Goal: Task Accomplishment & Management: Manage account settings

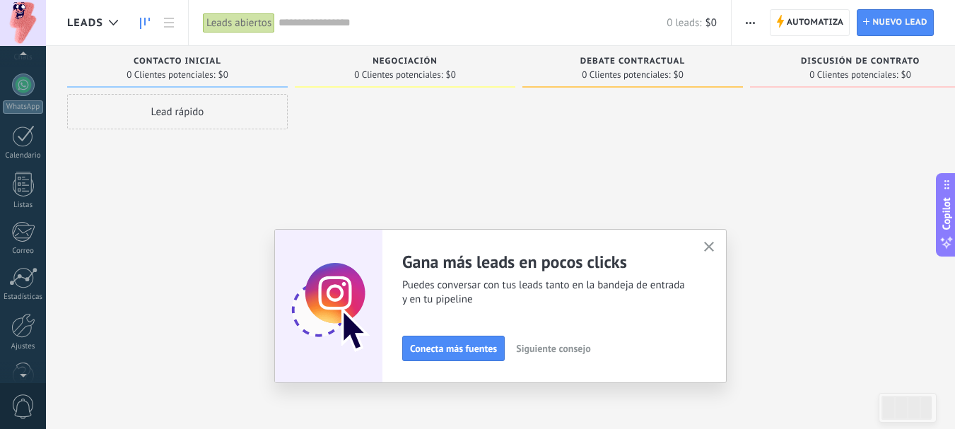
scroll to position [159, 0]
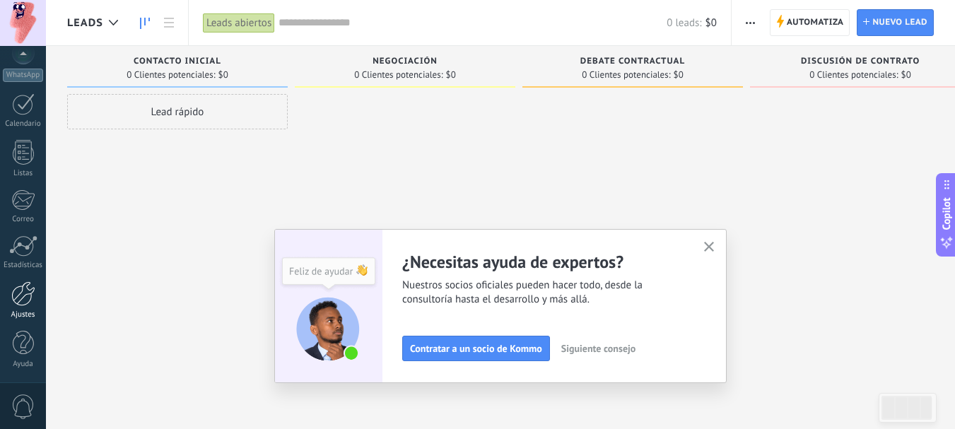
click at [24, 297] on div at bounding box center [23, 293] width 24 height 25
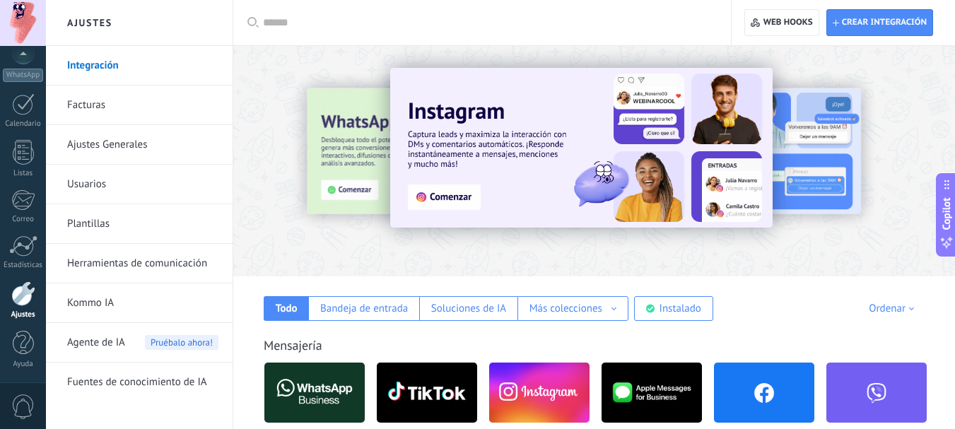
click at [107, 345] on span "Agente de IA" at bounding box center [96, 343] width 58 height 40
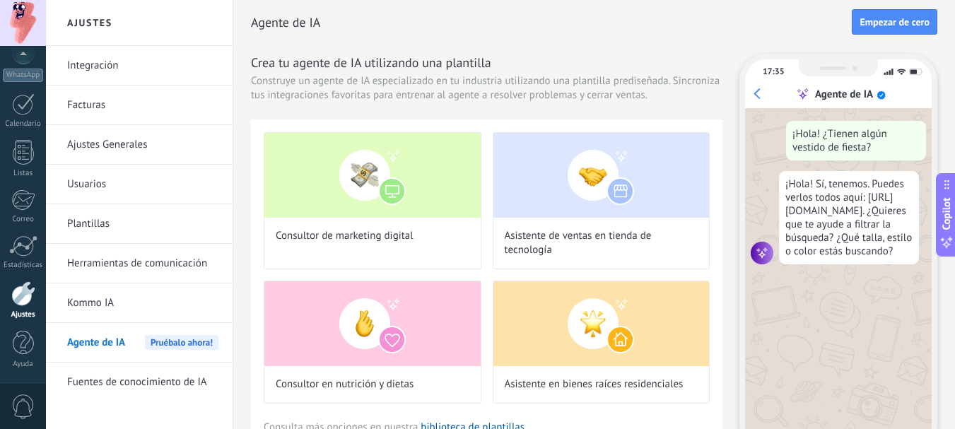
click at [93, 184] on link "Usuarios" at bounding box center [142, 185] width 151 height 40
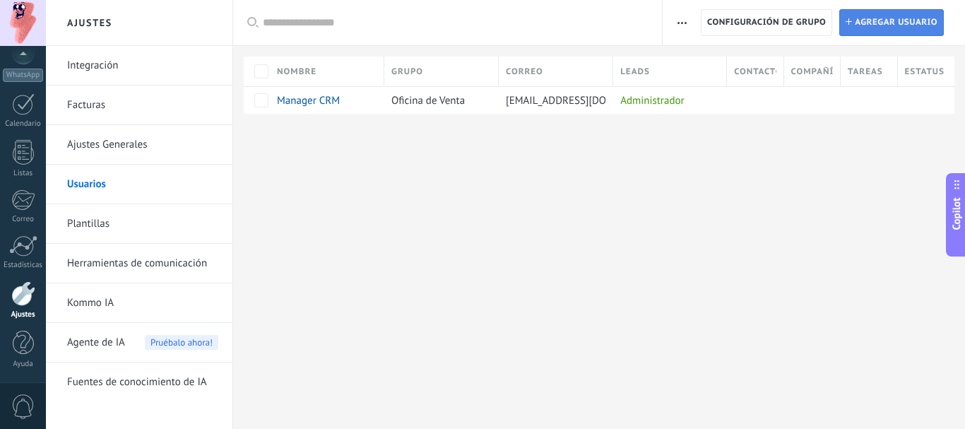
click at [872, 28] on span "Agregar usuario" at bounding box center [896, 22] width 83 height 25
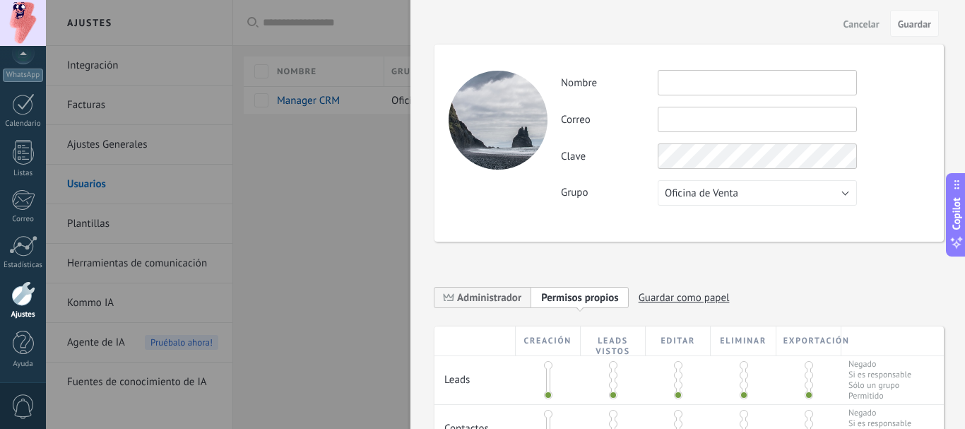
click at [683, 82] on input "text" at bounding box center [757, 82] width 199 height 25
click at [701, 117] on input "text" at bounding box center [757, 119] width 199 height 25
paste input "**********"
type input "**********"
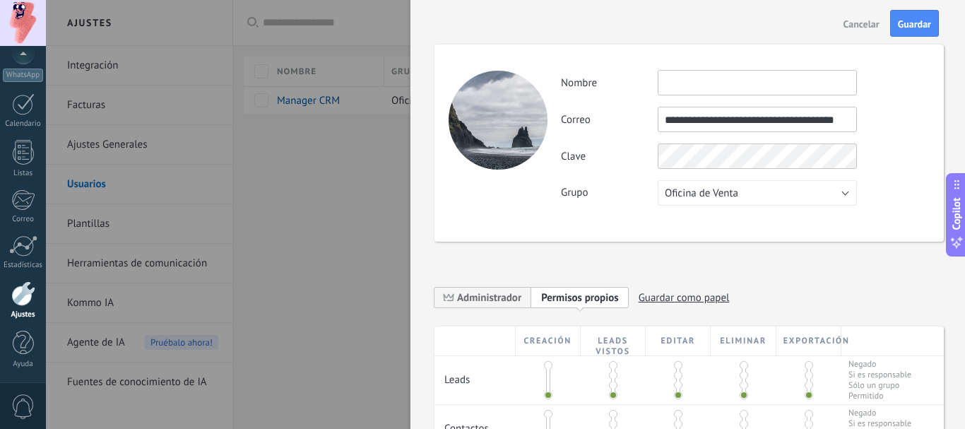
scroll to position [0, 0]
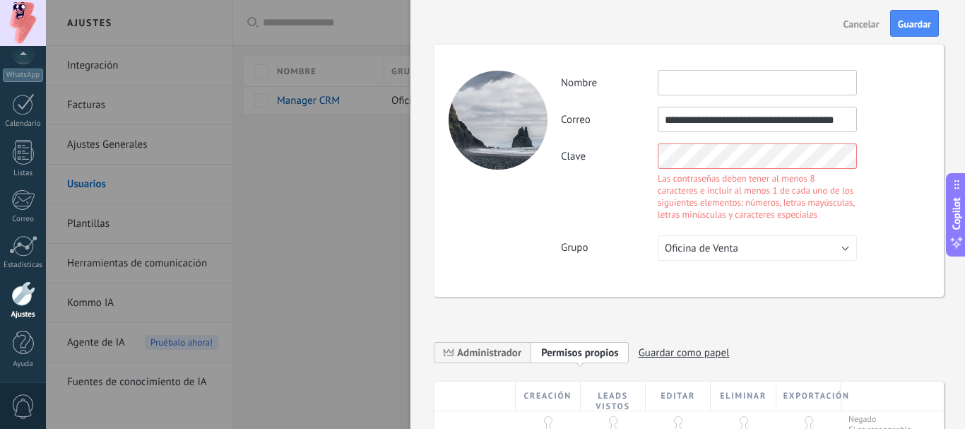
click at [712, 88] on input "text" at bounding box center [757, 82] width 199 height 25
paste input "**********"
click at [613, 216] on div "Clave Las contraseñas deben tener al menos 8 caracteres e incluir al menos 1 de…" at bounding box center [745, 183] width 368 height 81
click at [592, 193] on div "Clave Las contraseñas deben tener al menos 8 caracteres e incluir al menos 1 de…" at bounding box center [745, 183] width 368 height 81
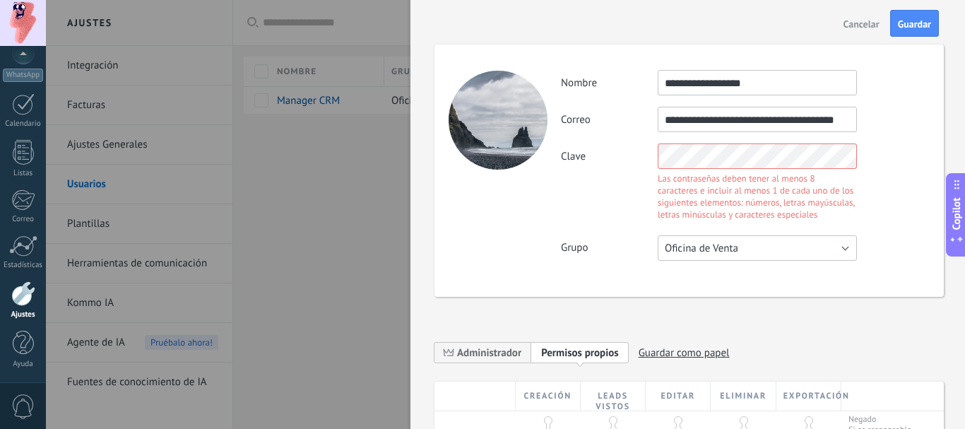
click at [717, 252] on span "Oficina de Venta" at bounding box center [701, 248] width 73 height 13
click at [743, 274] on span "Usuarios libres" at bounding box center [750, 272] width 203 height 13
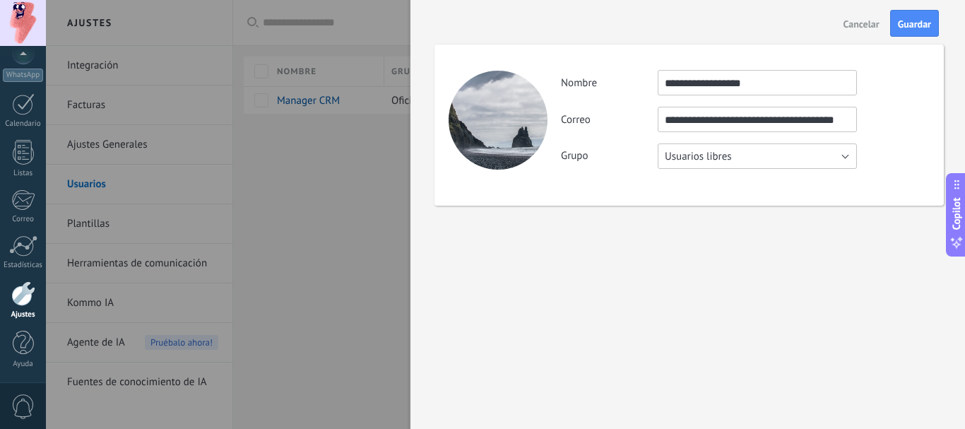
click at [717, 161] on span "Usuarios libres" at bounding box center [698, 156] width 67 height 13
click at [720, 155] on span "Oficina de Venta" at bounding box center [750, 156] width 203 height 13
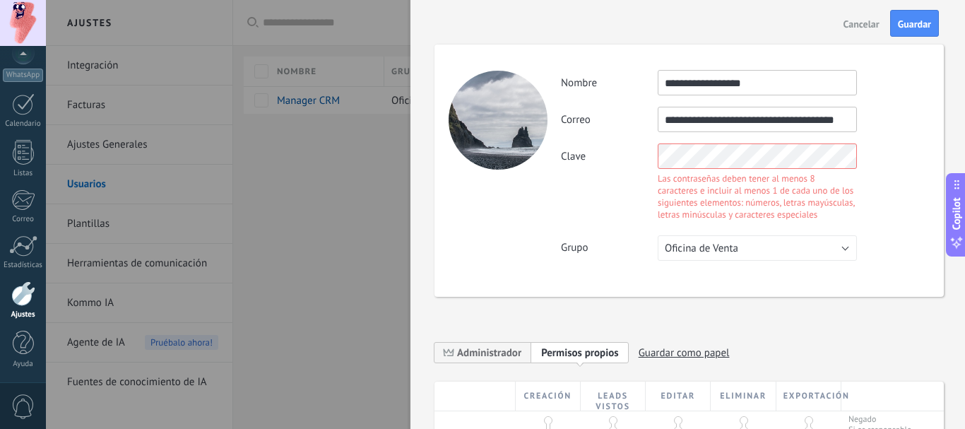
click at [587, 151] on div "Clave Las contraseñas deben tener al menos 8 caracteres e incluir al menos 1 de…" at bounding box center [745, 183] width 368 height 81
click at [787, 81] on input "**********" at bounding box center [757, 82] width 199 height 25
type input "**********"
click at [554, 204] on div "**********" at bounding box center [689, 171] width 509 height 252
click at [896, 131] on div "**********" at bounding box center [745, 119] width 368 height 25
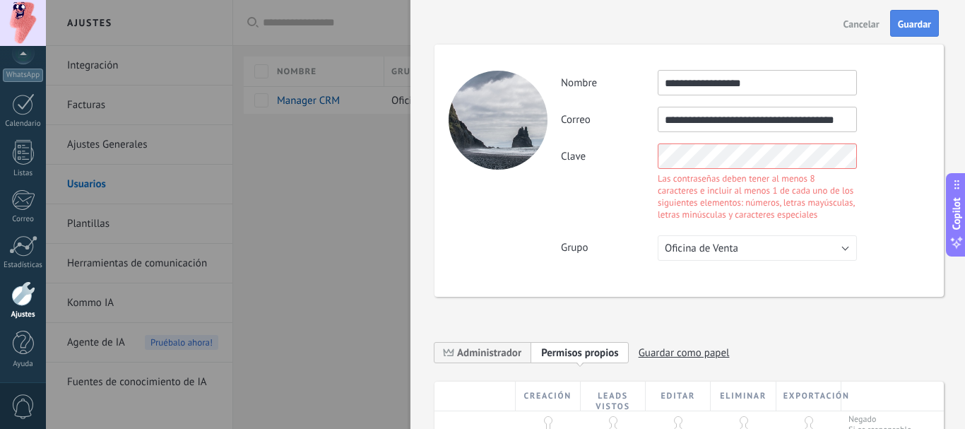
click at [922, 26] on span "Guardar" at bounding box center [914, 24] width 33 height 10
click at [919, 18] on button "Guardar" at bounding box center [914, 23] width 49 height 27
click at [561, 157] on div "Clave Las contraseñas deben tener al menos 8 caracteres e incluir al menos 1 de…" at bounding box center [745, 183] width 368 height 81
click at [868, 140] on div "**********" at bounding box center [745, 165] width 368 height 191
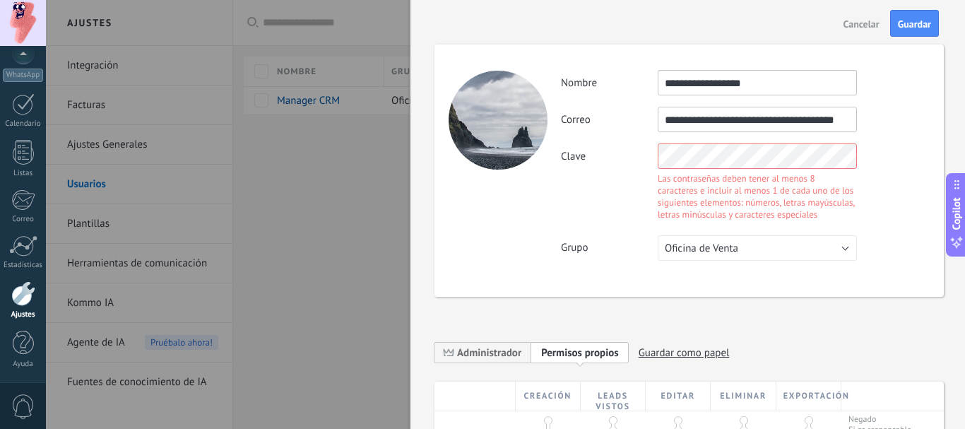
click at [570, 143] on div "Clave Las contraseñas deben tener al menos 8 caracteres e incluir al menos 1 de…" at bounding box center [745, 183] width 368 height 81
click at [895, 116] on div "**********" at bounding box center [745, 119] width 368 height 25
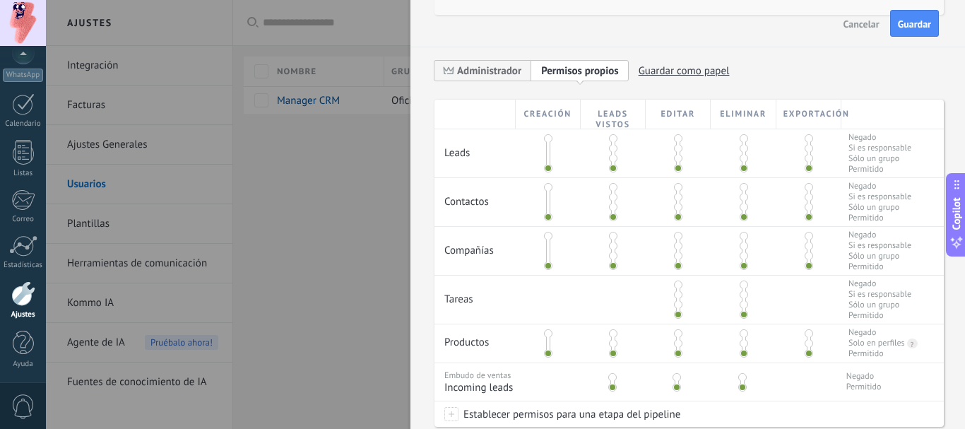
scroll to position [230, 0]
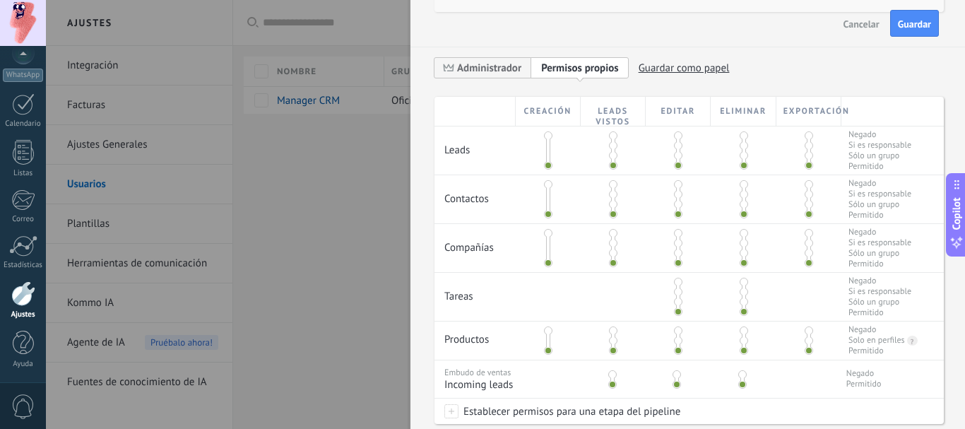
click at [741, 137] on span at bounding box center [744, 135] width 8 height 8
click at [742, 167] on span at bounding box center [744, 165] width 8 height 8
click at [807, 138] on span at bounding box center [809, 135] width 8 height 8
click at [741, 134] on span at bounding box center [744, 135] width 8 height 8
click at [676, 139] on span at bounding box center [678, 135] width 8 height 8
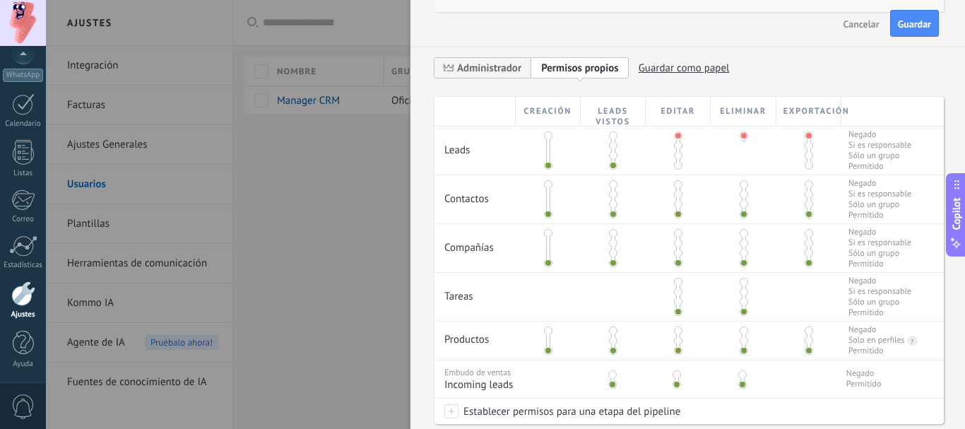
click at [609, 138] on span at bounding box center [613, 135] width 8 height 8
click at [544, 137] on span at bounding box center [548, 135] width 8 height 8
click at [546, 164] on span at bounding box center [548, 165] width 8 height 8
click at [611, 165] on span at bounding box center [613, 165] width 8 height 8
click at [676, 167] on span at bounding box center [678, 165] width 8 height 8
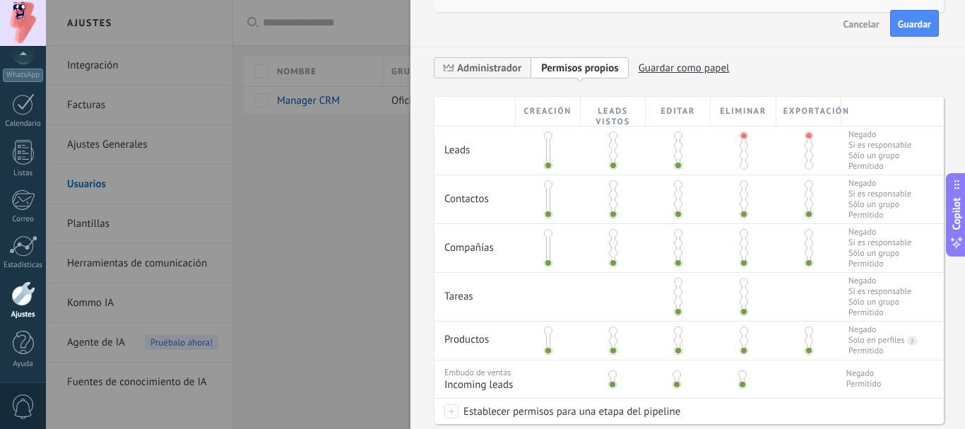
click at [741, 163] on span at bounding box center [744, 165] width 8 height 8
click at [794, 165] on div at bounding box center [809, 150] width 65 height 48
click at [797, 168] on div at bounding box center [809, 150] width 65 height 48
click at [805, 168] on span at bounding box center [809, 165] width 8 height 8
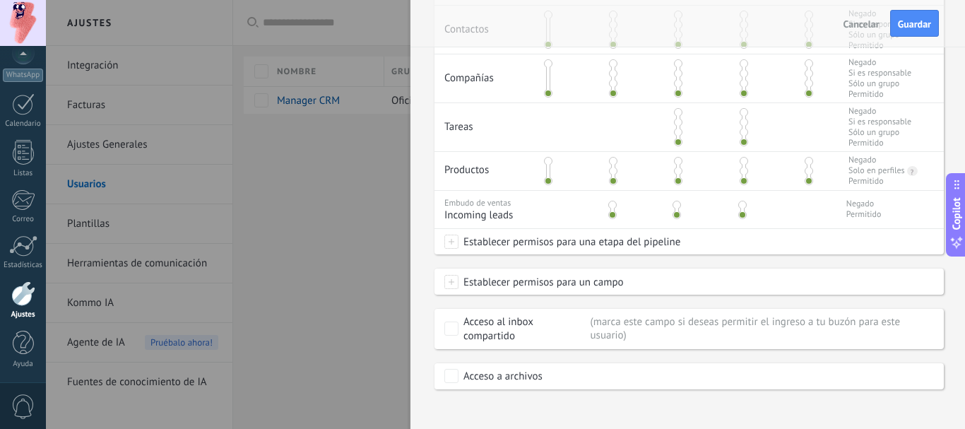
scroll to position [409, 0]
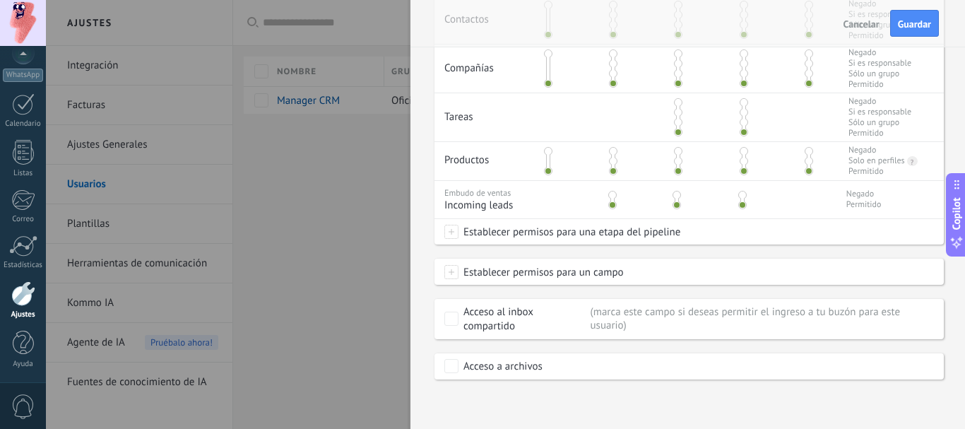
click at [550, 150] on span at bounding box center [548, 151] width 8 height 8
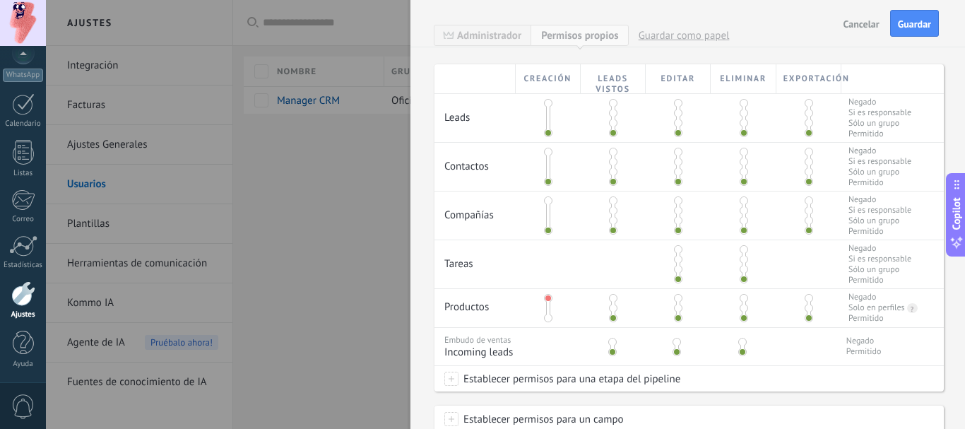
scroll to position [266, 0]
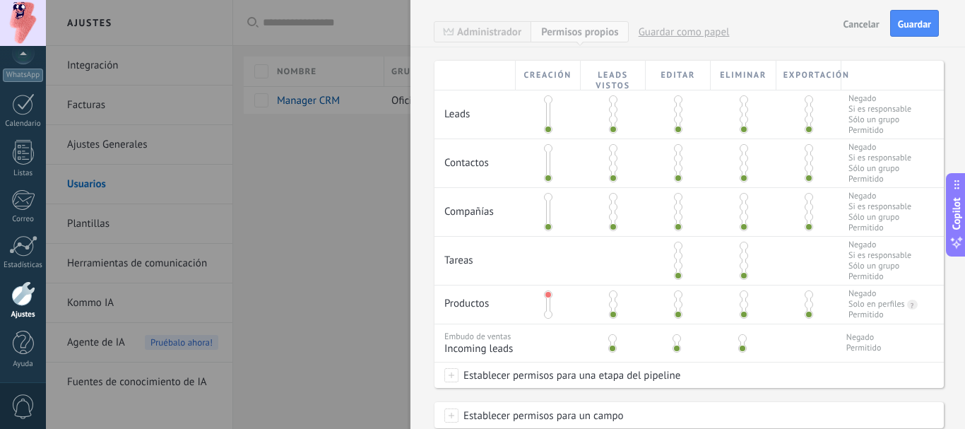
click at [612, 295] on span at bounding box center [613, 294] width 8 height 8
click at [546, 199] on span at bounding box center [548, 197] width 8 height 8
click at [611, 199] on span at bounding box center [613, 197] width 8 height 8
click at [741, 147] on span at bounding box center [744, 148] width 8 height 8
click at [740, 102] on span at bounding box center [744, 99] width 8 height 8
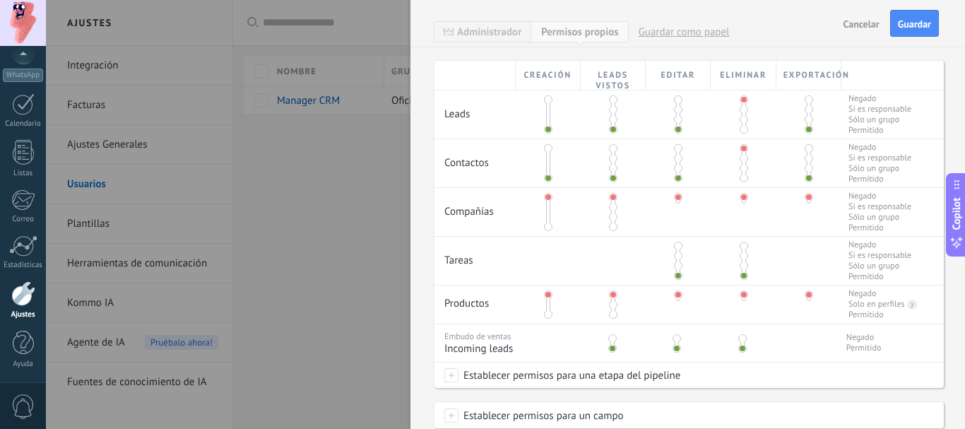
click at [806, 152] on span at bounding box center [809, 148] width 8 height 8
click at [805, 102] on span at bounding box center [809, 99] width 8 height 8
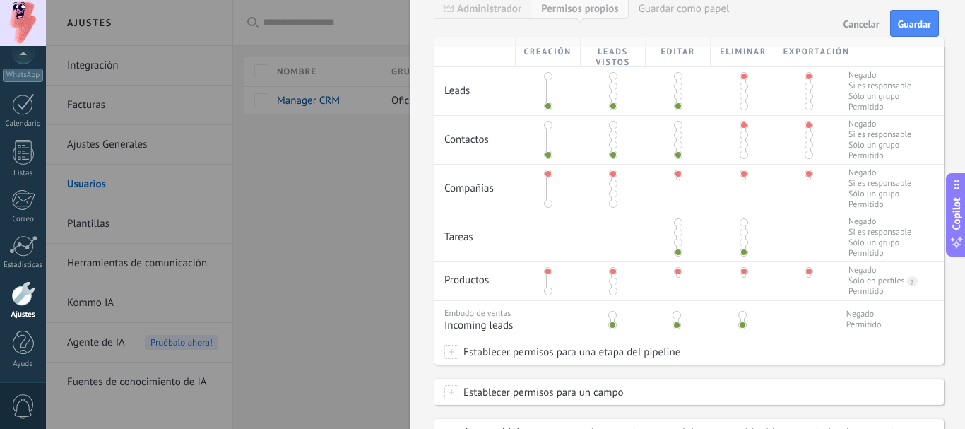
scroll to position [288, 0]
click at [742, 318] on span at bounding box center [742, 316] width 8 height 8
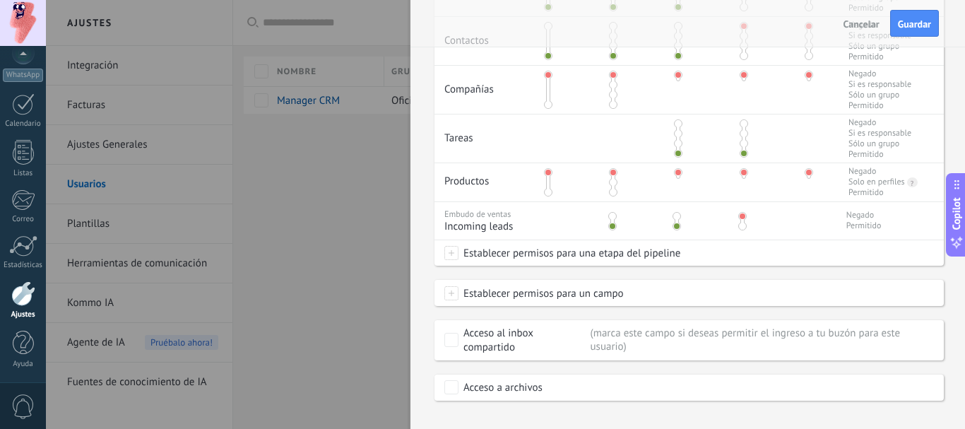
scroll to position [409, 0]
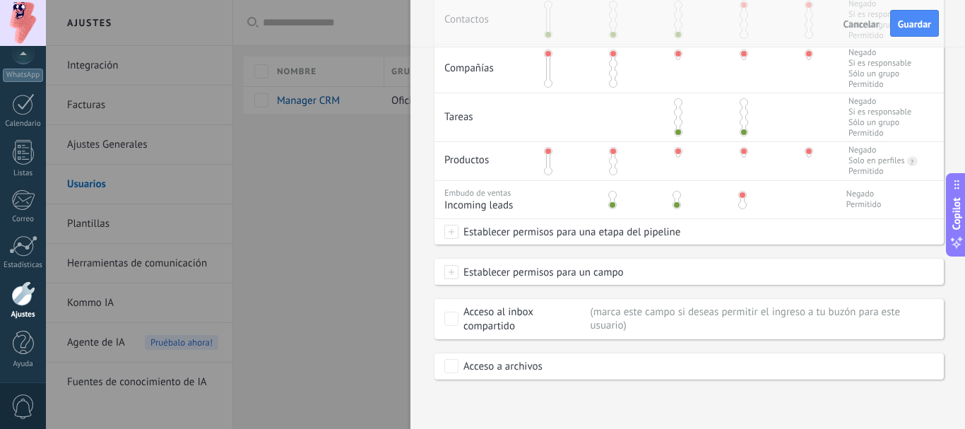
click at [452, 269] on span at bounding box center [451, 272] width 14 height 14
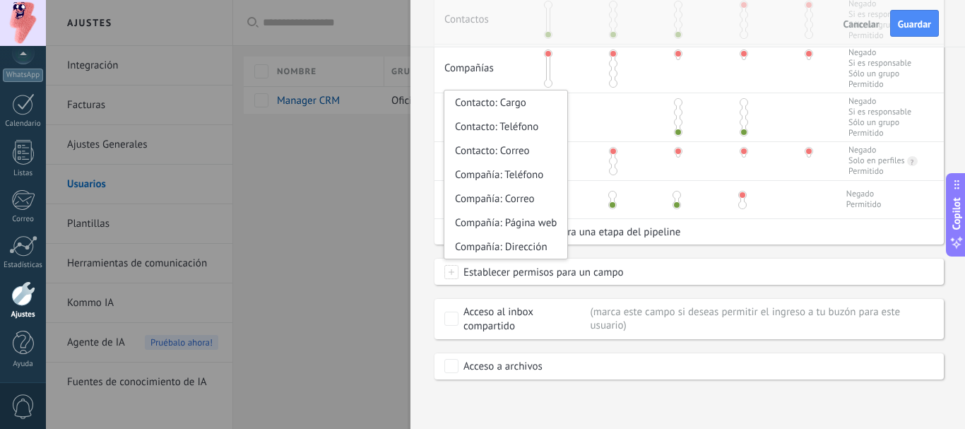
click at [536, 278] on span "Establecer permisos para un campo" at bounding box center [541, 271] width 165 height 25
click at [643, 266] on div "Establecer permisos para un campo Contacto: Cargo Contacto: Teléfono Contacto: …" at bounding box center [689, 271] width 509 height 25
click at [457, 271] on span at bounding box center [451, 272] width 14 height 14
click at [520, 105] on div "Contacto: Cargo" at bounding box center [505, 102] width 123 height 24
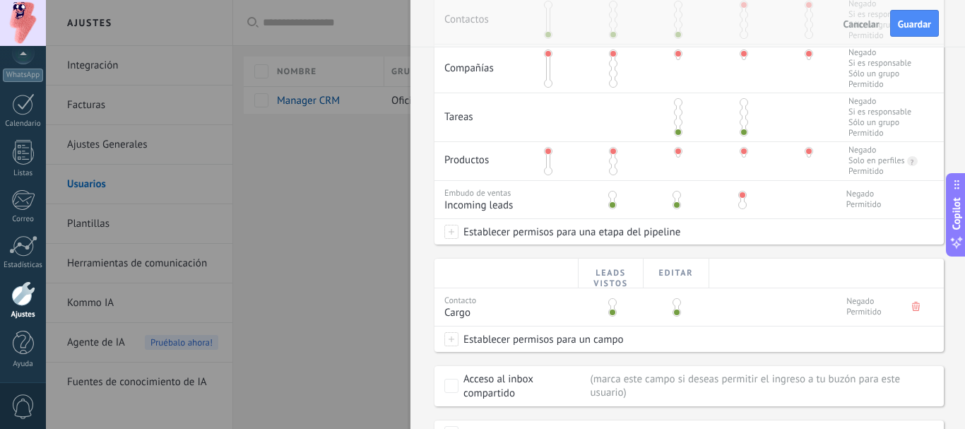
click at [912, 308] on use at bounding box center [916, 306] width 8 height 9
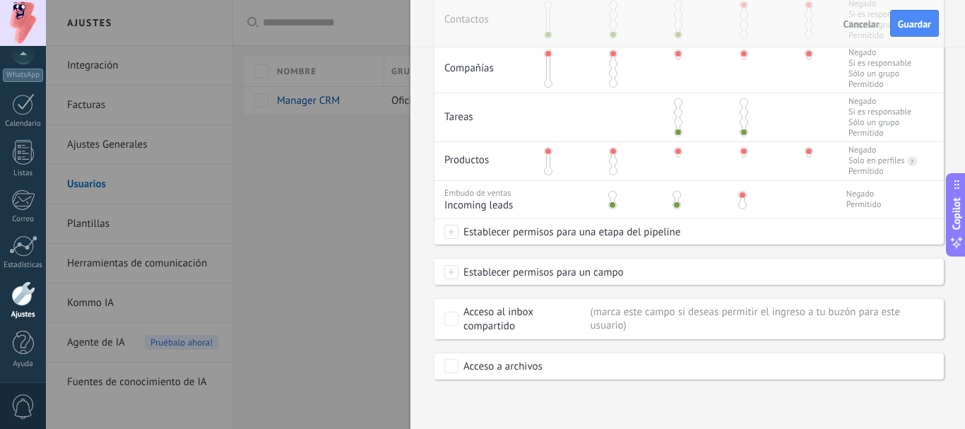
click at [452, 232] on span at bounding box center [451, 232] width 14 height 14
click at [732, 251] on div at bounding box center [505, 214] width 919 height 429
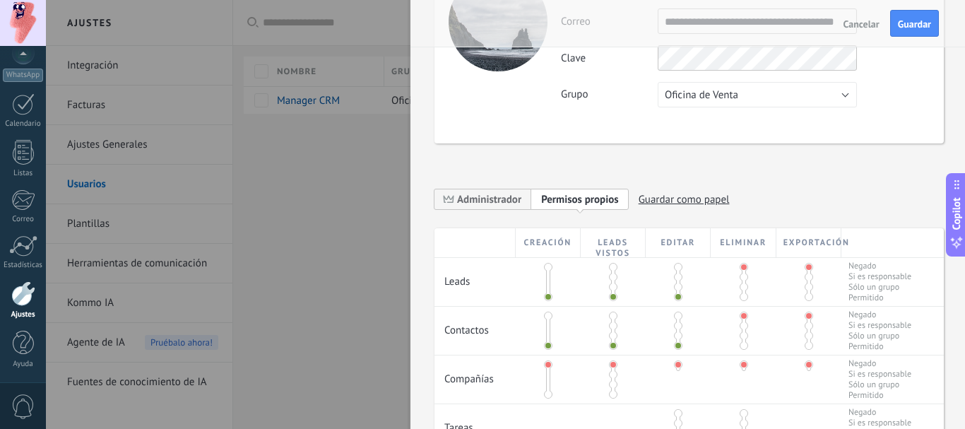
scroll to position [0, 0]
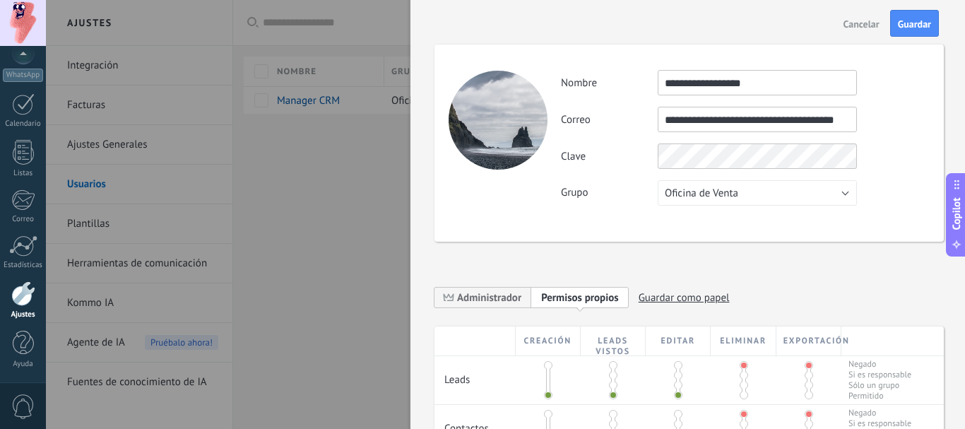
click at [596, 129] on div "**********" at bounding box center [745, 138] width 368 height 136
click at [599, 254] on div "**********" at bounding box center [689, 402] width 509 height 772
click at [576, 150] on div "Clave" at bounding box center [745, 155] width 368 height 25
click at [619, 249] on div "**********" at bounding box center [689, 402] width 509 height 772
click at [912, 23] on span "Guardar" at bounding box center [914, 24] width 33 height 10
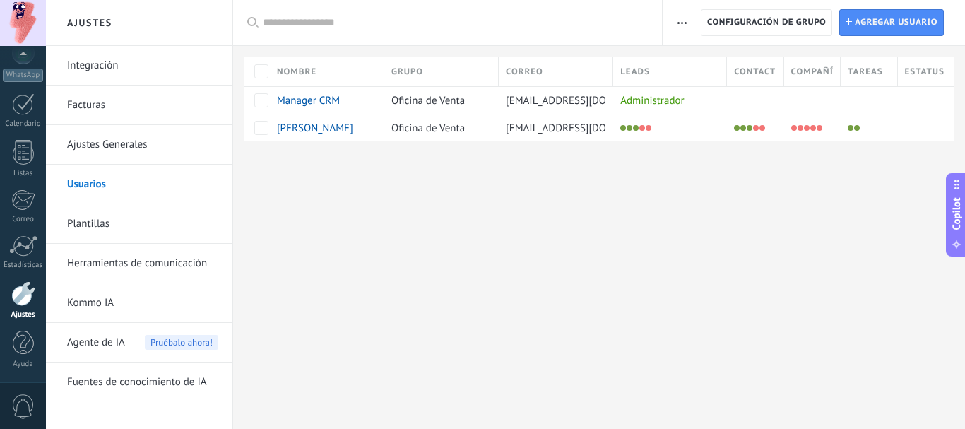
click at [577, 227] on div "Ajustes Integración Facturas Ajustes Generales Usuarios Plantillas Herramientas…" at bounding box center [505, 214] width 919 height 429
click at [913, 23] on span "Agregar usuario" at bounding box center [896, 22] width 83 height 25
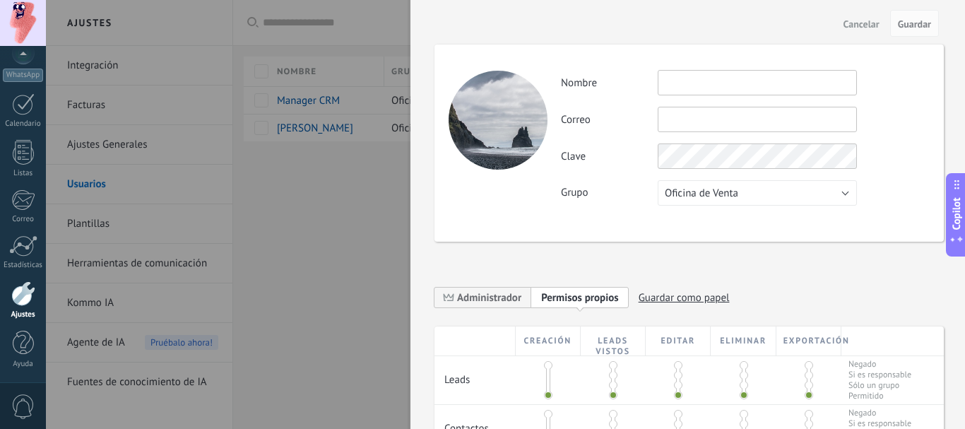
click at [695, 121] on input "text" at bounding box center [757, 119] width 199 height 25
paste input "**********"
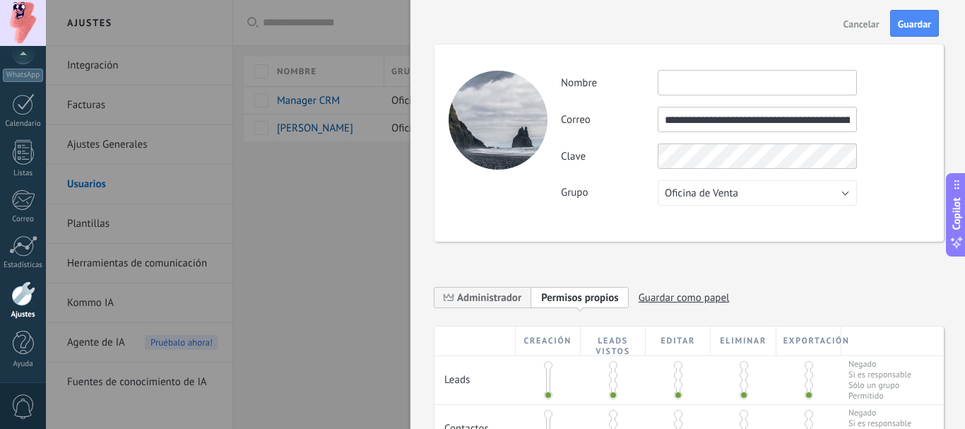
drag, startPoint x: 831, startPoint y: 123, endPoint x: 226, endPoint y: 69, distance: 607.3
click at [226, 69] on body ".abccls-1,.abccls-2{fill-rule:evenodd}.abccls-2{fill:#fff} .abfcls-1{fill:none}…" at bounding box center [482, 214] width 965 height 429
type input "**********"
click at [689, 79] on input "text" at bounding box center [757, 82] width 199 height 25
paste input "**********"
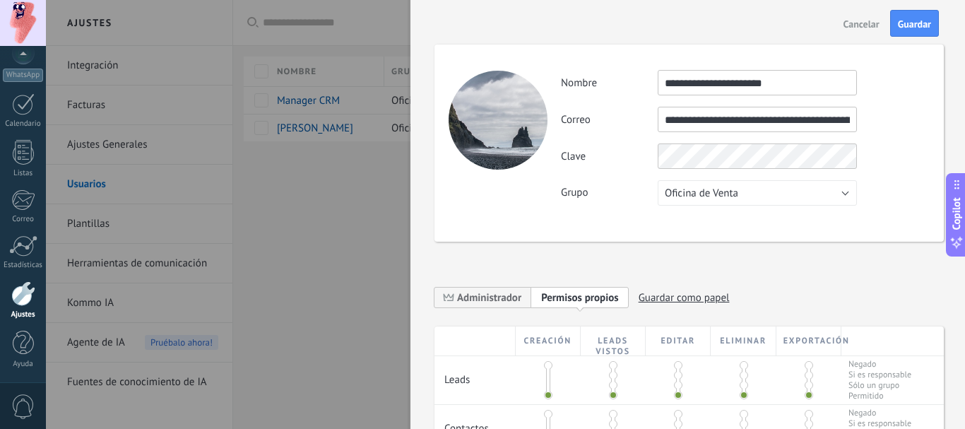
type input "**********"
click at [566, 244] on div "**********" at bounding box center [689, 402] width 509 height 772
click at [917, 25] on span "Guardar" at bounding box center [914, 24] width 33 height 10
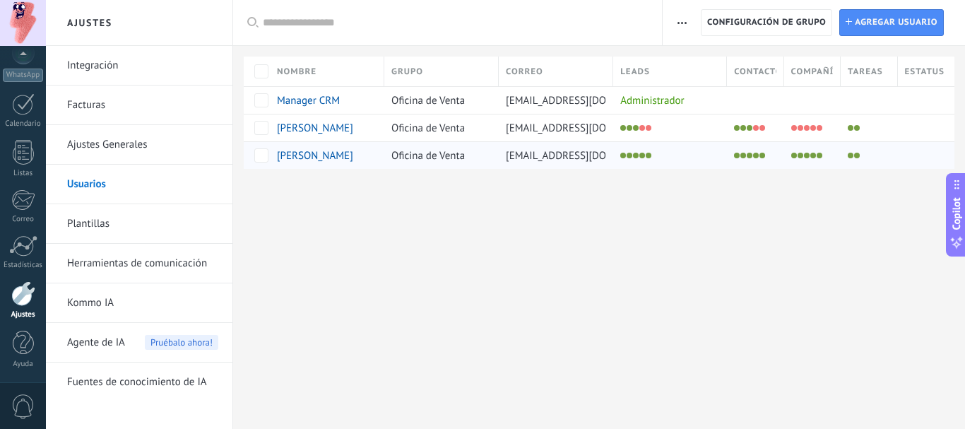
click at [808, 153] on li at bounding box center [807, 156] width 6 height 6
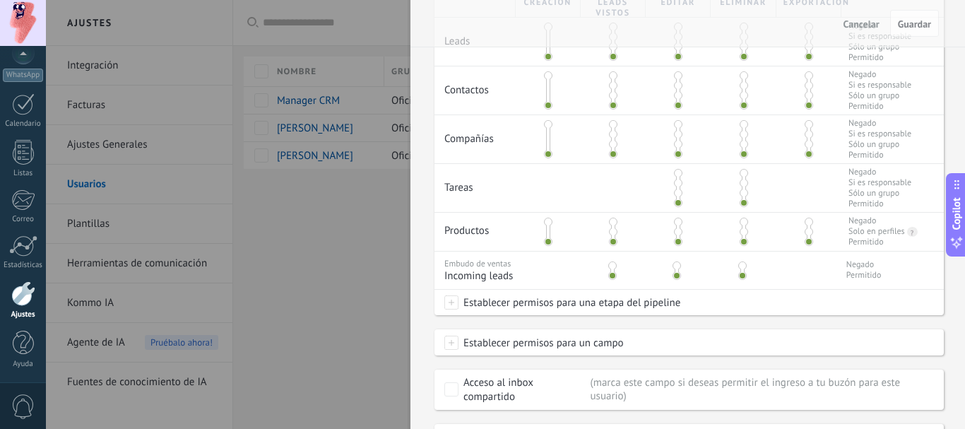
scroll to position [316, 0]
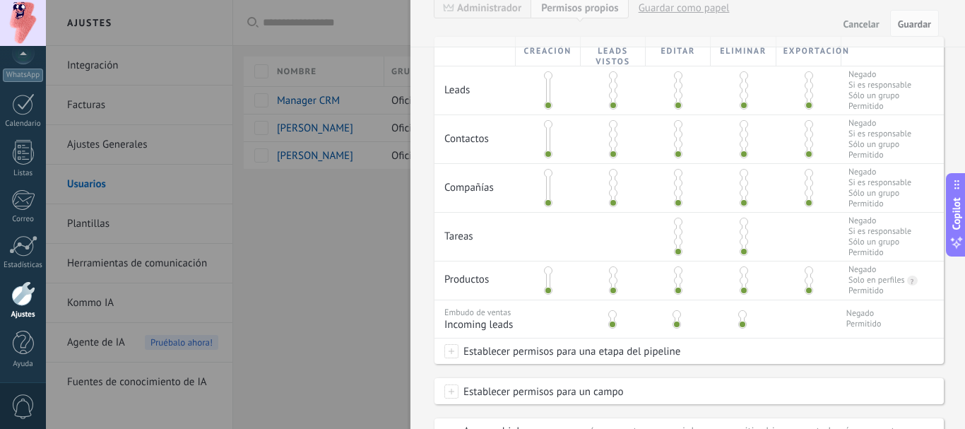
click at [546, 179] on span at bounding box center [548, 183] width 8 height 8
click at [547, 172] on span at bounding box center [548, 173] width 8 height 8
click at [613, 172] on span at bounding box center [613, 173] width 8 height 8
click at [546, 127] on span at bounding box center [548, 124] width 8 height 8
click at [548, 153] on span at bounding box center [548, 154] width 8 height 8
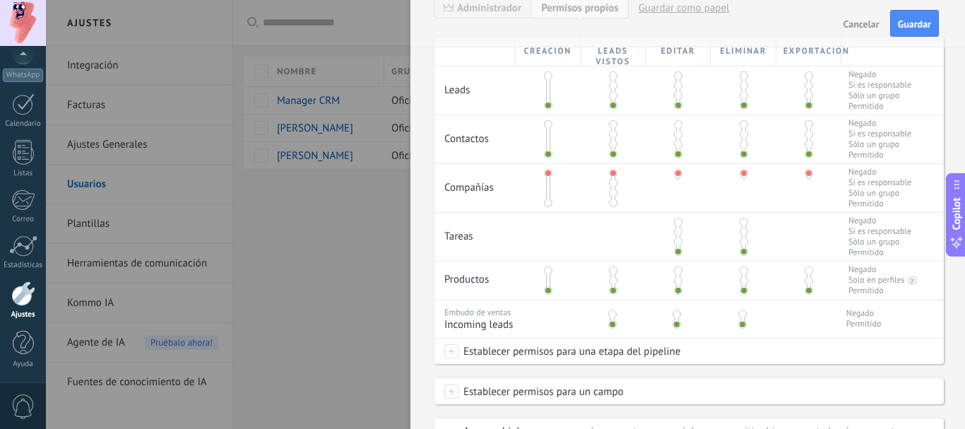
click at [544, 272] on span at bounding box center [548, 270] width 8 height 8
click at [613, 273] on div at bounding box center [613, 280] width 4 height 25
click at [610, 271] on span at bounding box center [613, 270] width 8 height 8
click at [741, 75] on span at bounding box center [744, 75] width 8 height 8
click at [742, 127] on span at bounding box center [744, 124] width 8 height 8
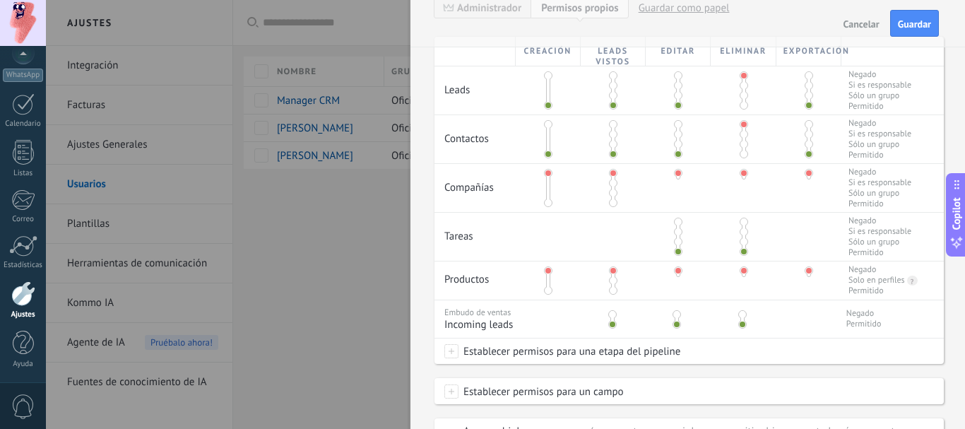
click at [806, 73] on span at bounding box center [809, 75] width 8 height 8
click at [806, 125] on span at bounding box center [809, 124] width 8 height 8
drag, startPoint x: 741, startPoint y: 317, endPoint x: 750, endPoint y: 321, distance: 9.8
click at [743, 318] on span at bounding box center [742, 314] width 8 height 8
click at [914, 26] on span "Guardar" at bounding box center [914, 24] width 33 height 10
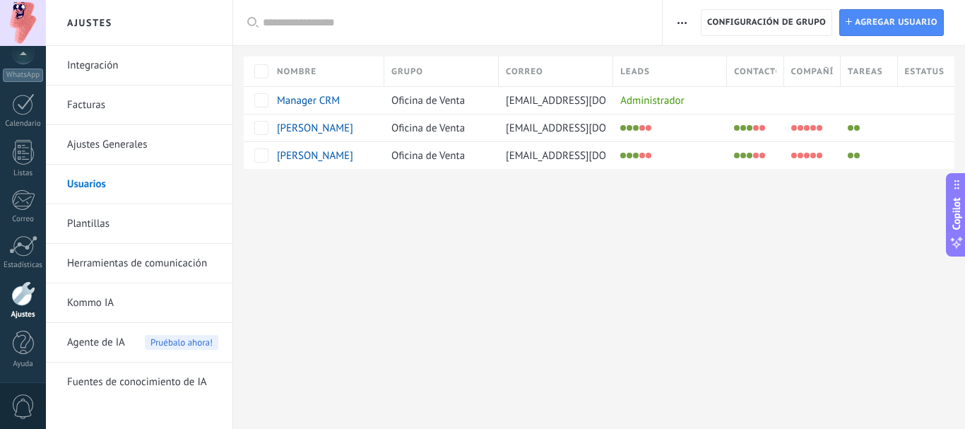
click at [811, 310] on div "Ajustes Integración Facturas Ajustes Generales Usuarios Plantillas Herramientas…" at bounding box center [505, 214] width 919 height 429
click at [22, 307] on link "Ajustes" at bounding box center [23, 300] width 46 height 38
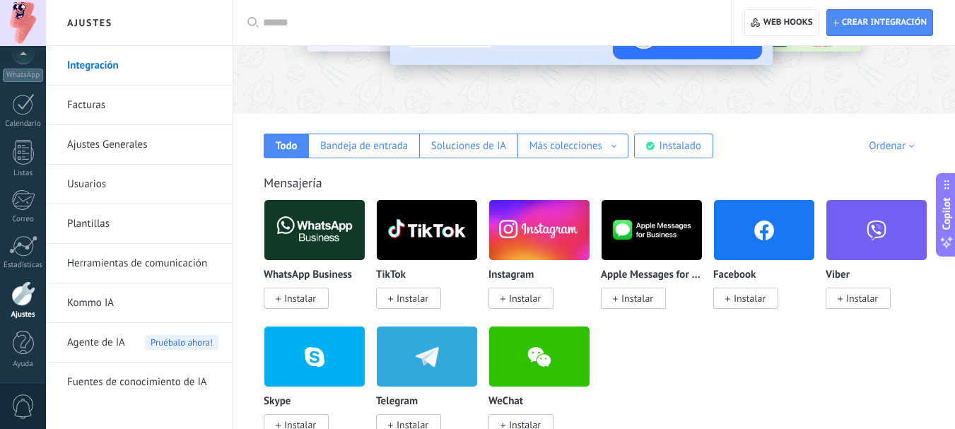
scroll to position [184, 0]
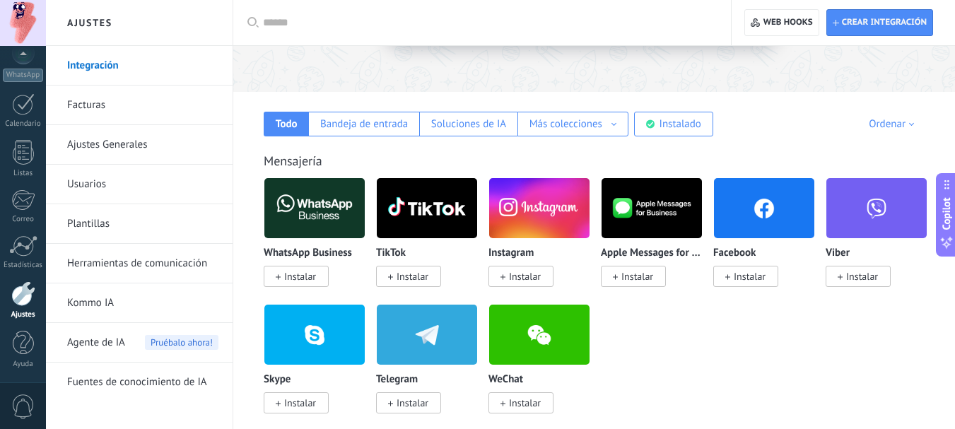
drag, startPoint x: 676, startPoint y: 130, endPoint x: 763, endPoint y: 132, distance: 86.9
click at [763, 132] on div "Todo Bandeja de entrada Soluciones de IA Más colecciones Automatizaciones Fuent…" at bounding box center [593, 114] width 693 height 45
click at [667, 132] on div "Instalado" at bounding box center [673, 124] width 79 height 25
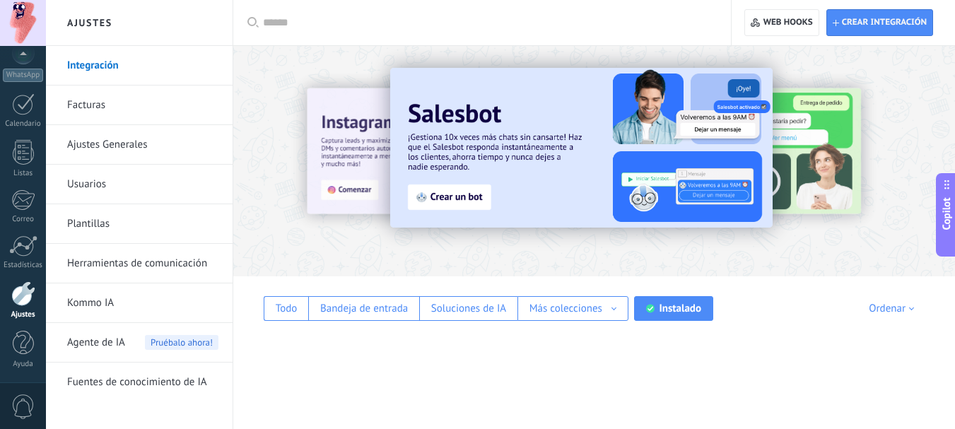
scroll to position [0, 0]
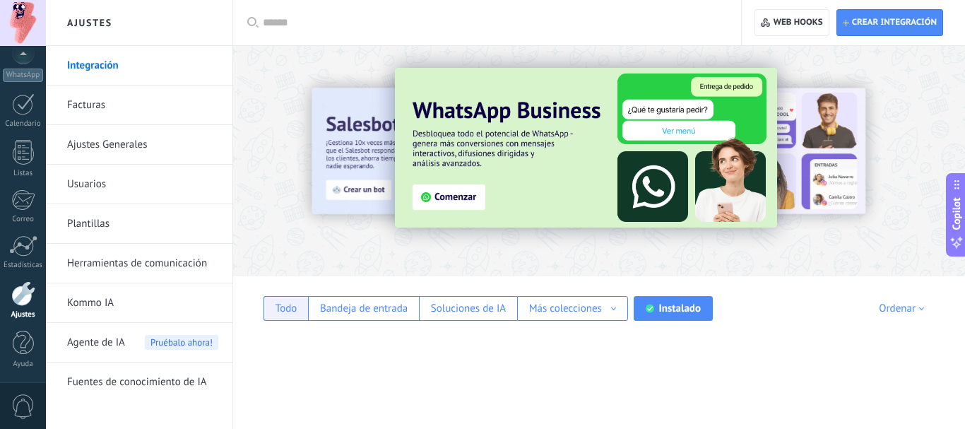
click at [288, 314] on div "Todo" at bounding box center [287, 308] width 22 height 13
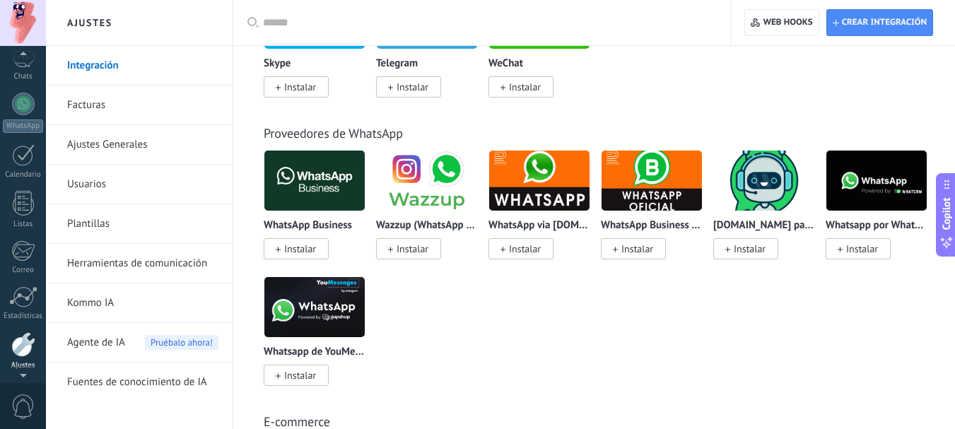
scroll to position [28, 0]
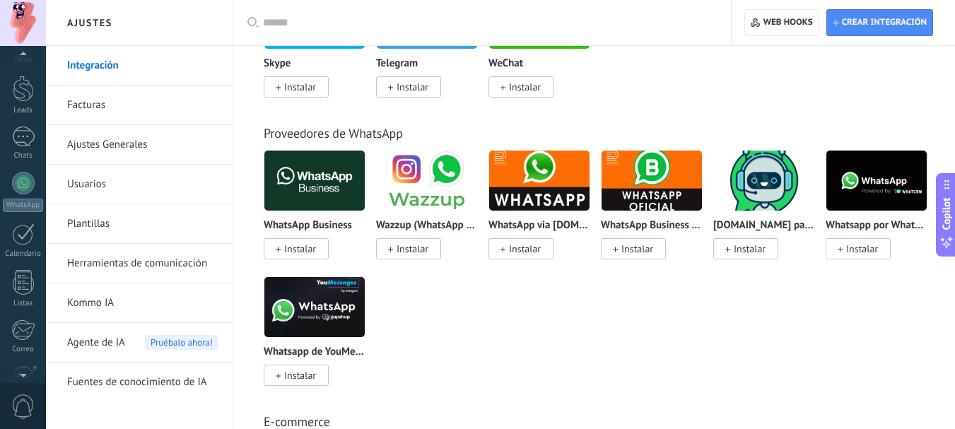
click at [24, 53] on div at bounding box center [23, 56] width 46 height 21
click at [25, 215] on div at bounding box center [23, 212] width 23 height 23
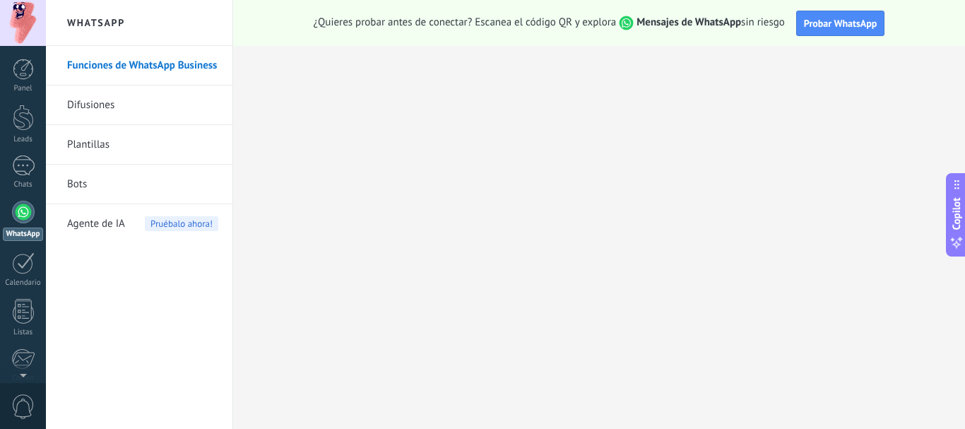
click at [99, 99] on link "Difusiones" at bounding box center [142, 106] width 151 height 40
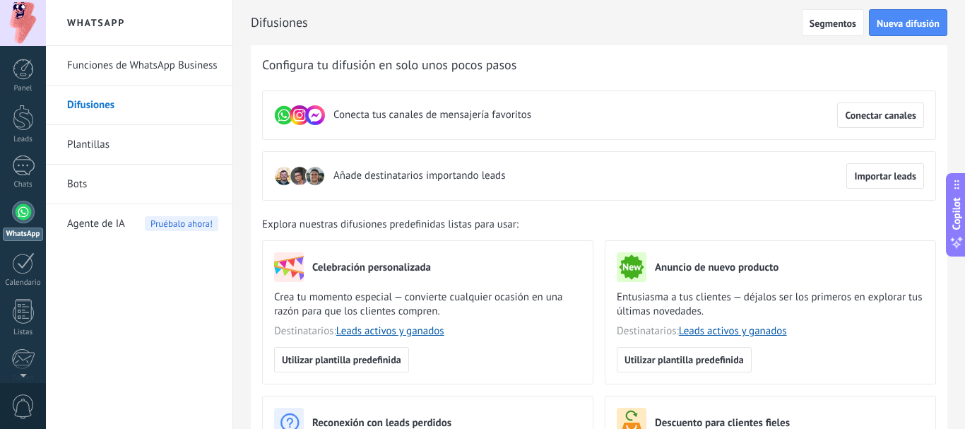
click at [92, 141] on link "Plantillas" at bounding box center [142, 145] width 151 height 40
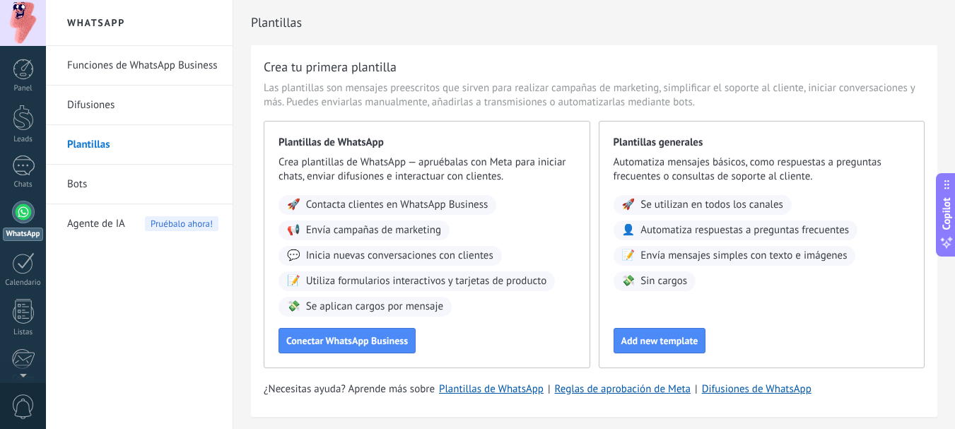
scroll to position [48, 0]
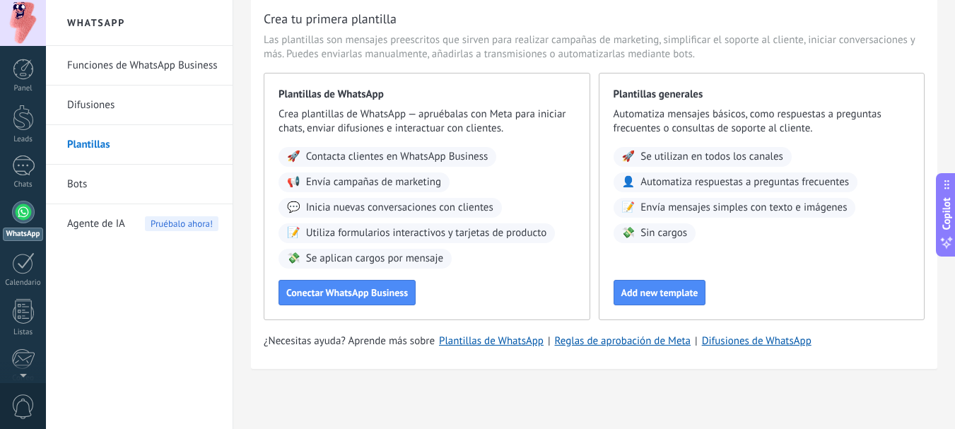
click at [88, 177] on link "Bots" at bounding box center [142, 185] width 151 height 40
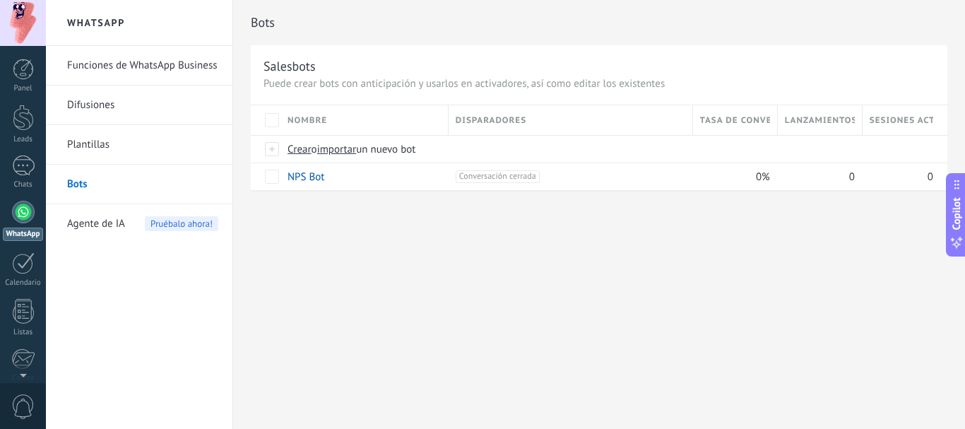
click at [99, 223] on span "Agente de IA" at bounding box center [96, 224] width 58 height 40
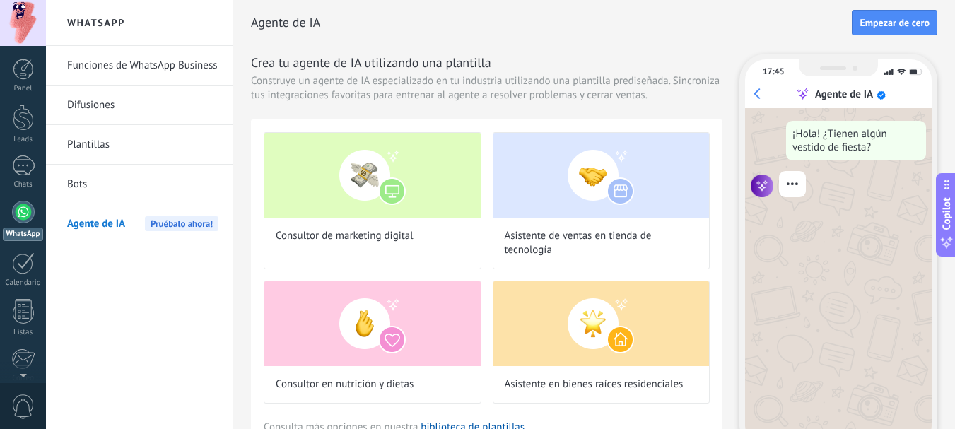
click at [163, 76] on link "Funciones de WhatsApp Business" at bounding box center [142, 66] width 151 height 40
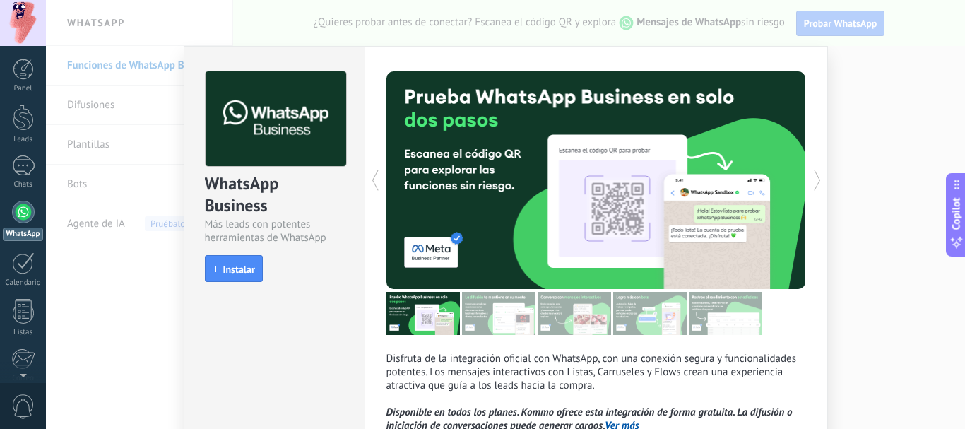
click at [901, 143] on div "WhatsApp Business Más leads con potentes herramientas de WhatsApp install Insta…" at bounding box center [505, 214] width 919 height 429
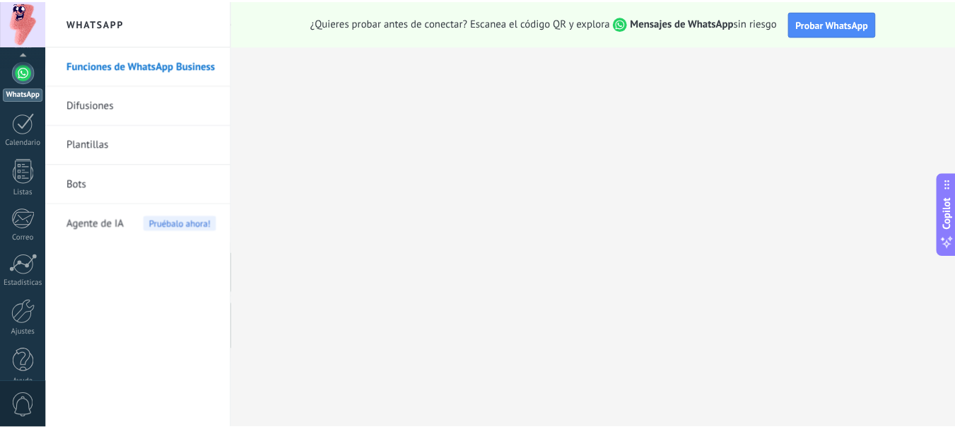
scroll to position [159, 0]
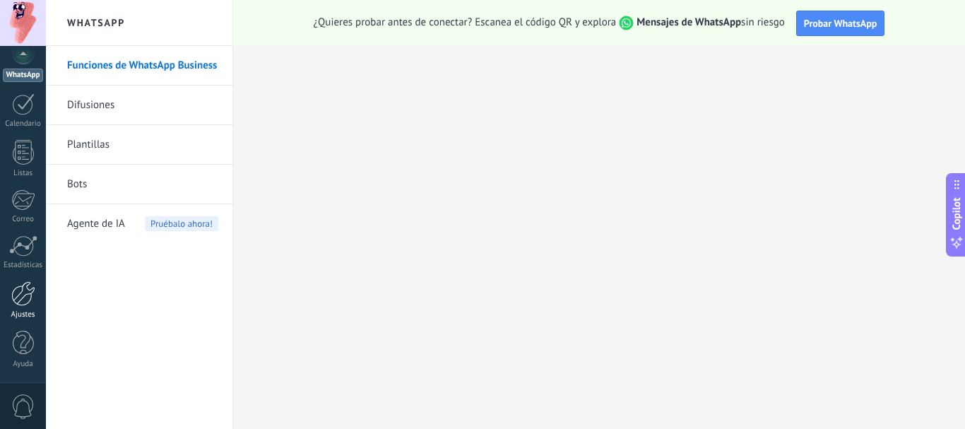
click at [24, 291] on div at bounding box center [23, 293] width 24 height 25
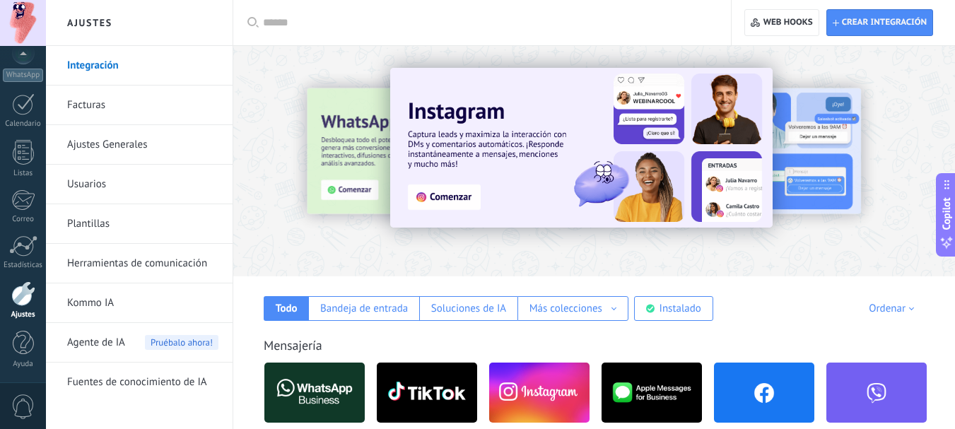
click at [123, 140] on link "Ajustes Generales" at bounding box center [142, 145] width 151 height 40
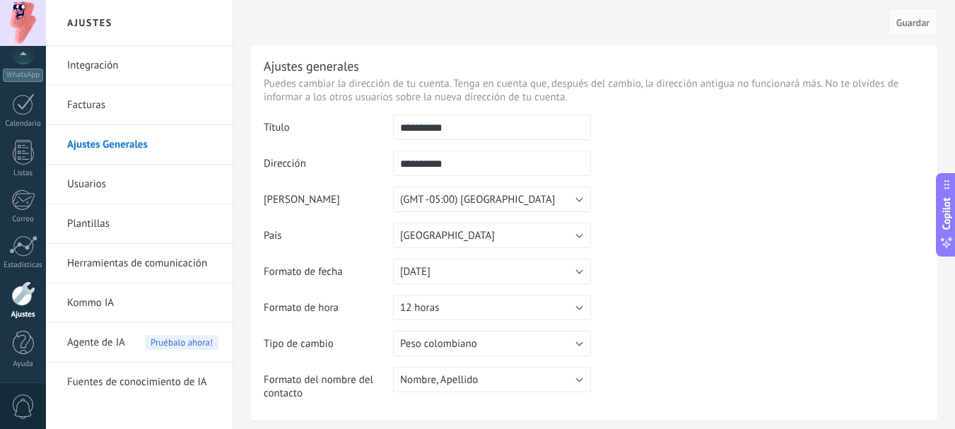
drag, startPoint x: 493, startPoint y: 131, endPoint x: 316, endPoint y: 122, distance: 176.9
click at [316, 122] on tr "**********" at bounding box center [594, 132] width 661 height 36
type input "*"
type input "**********"
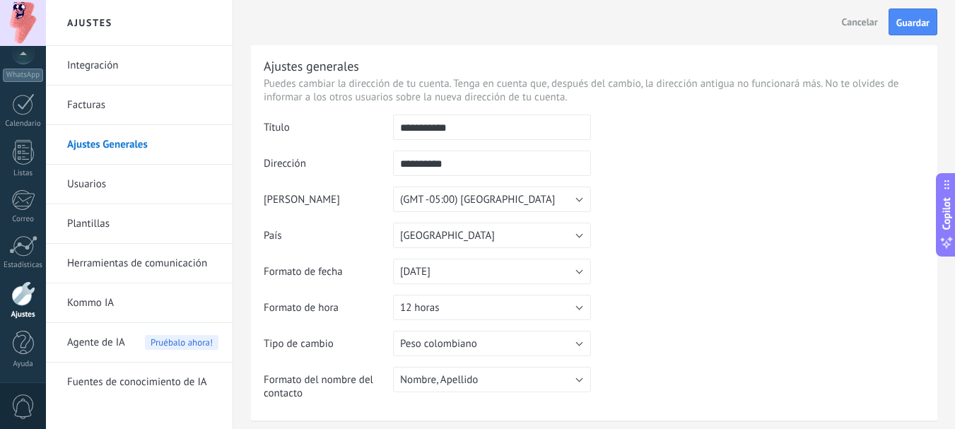
click at [672, 165] on td at bounding box center [758, 186] width 334 height 144
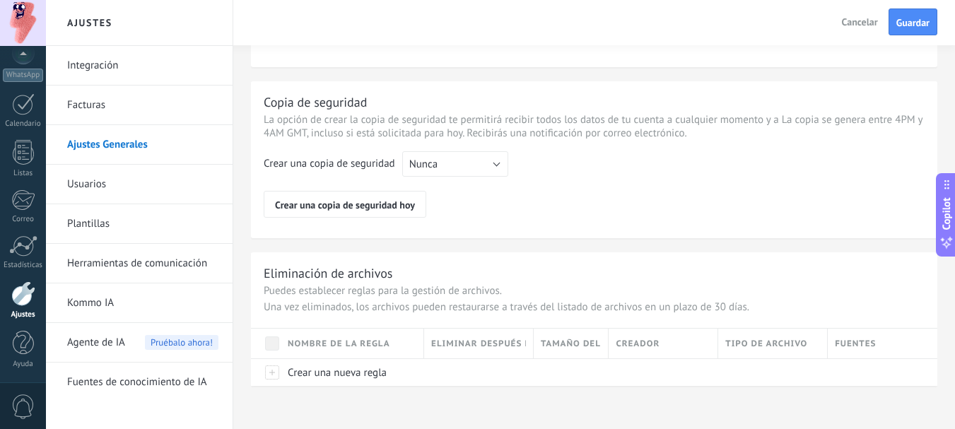
scroll to position [1155, 0]
click at [483, 165] on button "Nunca" at bounding box center [455, 160] width 106 height 25
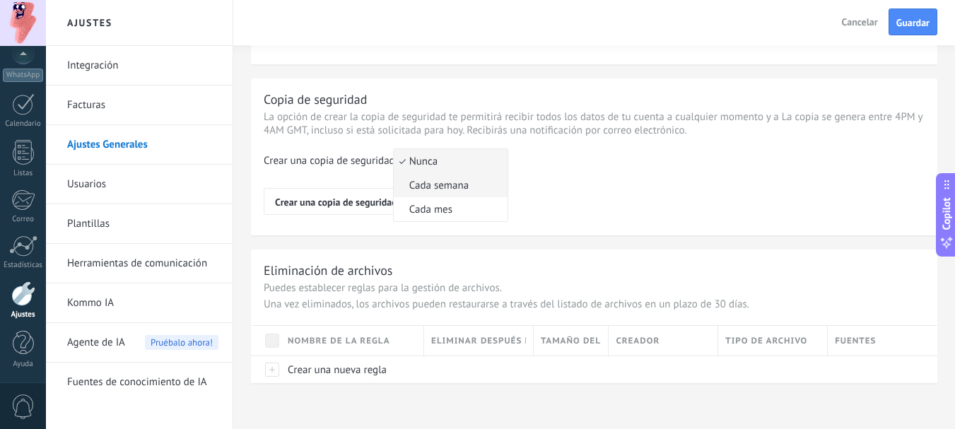
click at [456, 187] on span "Cada semana" at bounding box center [449, 185] width 110 height 13
click at [902, 25] on span "Guardar" at bounding box center [912, 23] width 33 height 10
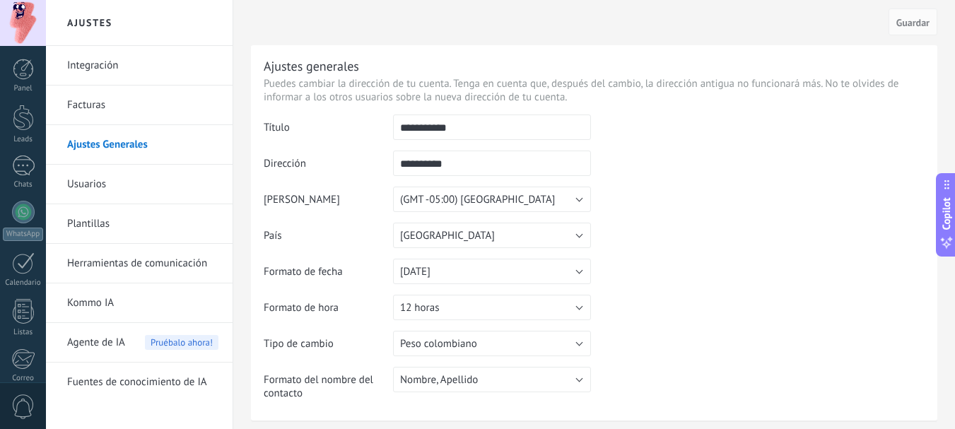
drag, startPoint x: 468, startPoint y: 129, endPoint x: 362, endPoint y: 122, distance: 106.9
click at [355, 124] on tr "**********" at bounding box center [594, 132] width 661 height 36
drag, startPoint x: 484, startPoint y: 171, endPoint x: 270, endPoint y: 153, distance: 214.9
click at [257, 155] on div "**********" at bounding box center [594, 232] width 686 height 375
paste input "*"
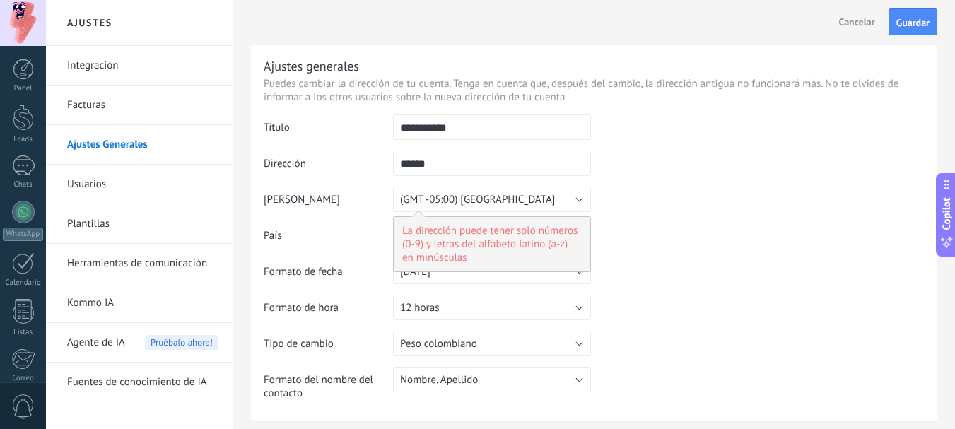
drag, startPoint x: 456, startPoint y: 169, endPoint x: 336, endPoint y: 163, distance: 120.3
click at [346, 163] on tr "Dirección ****** La dirección puede tener solo números (0-9) y letras del alfab…" at bounding box center [594, 169] width 661 height 36
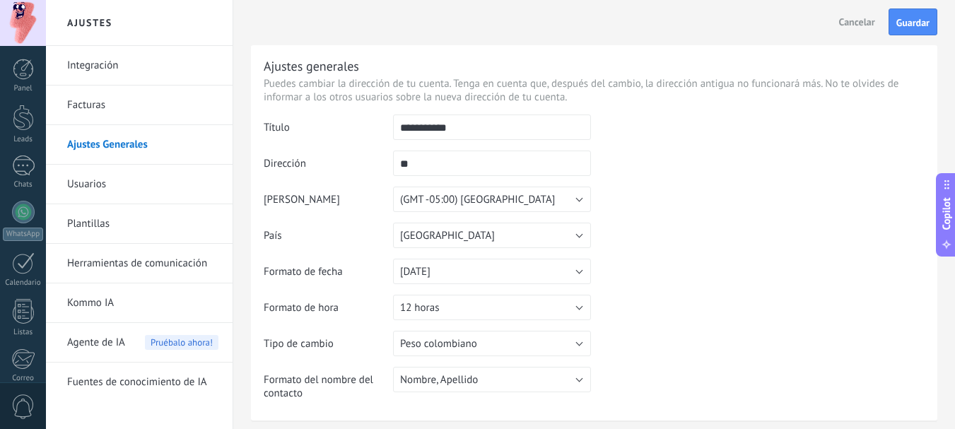
type input "*"
type input "**"
type input "*"
click at [410, 167] on input "**********" at bounding box center [492, 163] width 198 height 25
type input "**********"
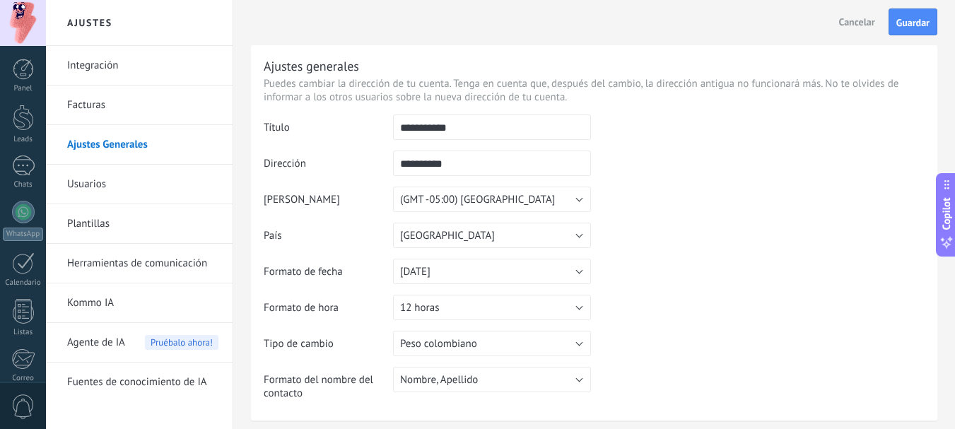
click at [736, 247] on td at bounding box center [758, 186] width 334 height 144
click at [905, 28] on span "Guardar" at bounding box center [912, 23] width 33 height 10
